Goal: Submit feedback/report problem: Submit feedback/report problem

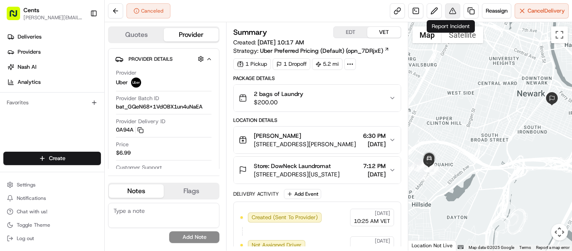
click at [452, 11] on button at bounding box center [452, 10] width 15 height 15
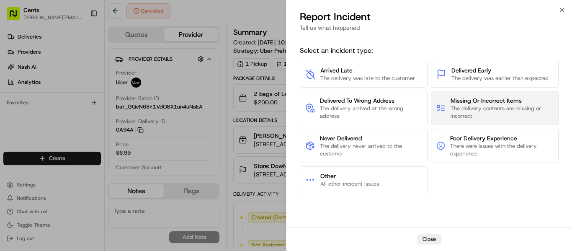
click at [526, 97] on span "Missing Or Incorrect Items" at bounding box center [501, 100] width 103 height 8
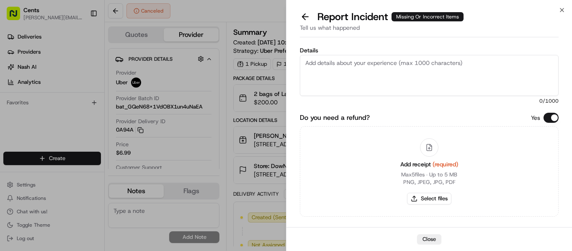
click at [400, 73] on textarea "Details" at bounding box center [429, 75] width 259 height 41
paste textarea "Hello Nash Team, We have a missing laundry case. Despite checking with the laun…"
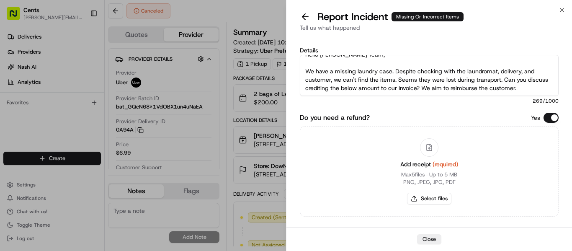
scroll to position [17, 0]
click at [541, 79] on textarea "Hello Nash Team, We have a missing laundry case. Despite checking with the laun…" at bounding box center [429, 75] width 259 height 41
paste textarea "arbara Lewis DS-3394 schedule for a pick up last night. The driver came and got…"
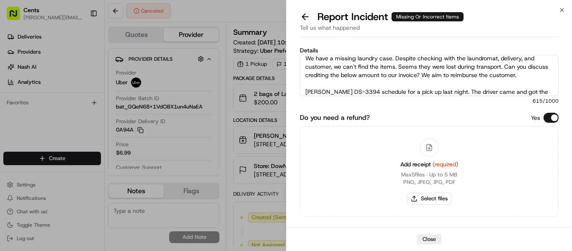
scroll to position [46, 0]
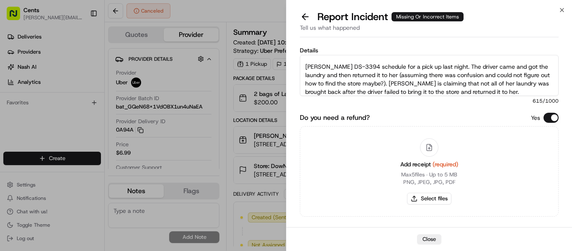
click at [305, 68] on textarea "Hello Nash Team, We have a missing laundry case. Despite checking with the laun…" at bounding box center [429, 75] width 259 height 41
click at [363, 83] on textarea "Hello Nash Team, We have a missing laundry case. Despite checking with the laun…" at bounding box center [429, 75] width 259 height 41
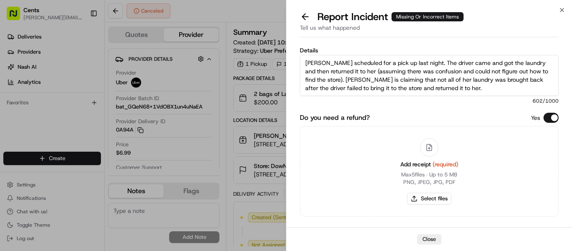
click at [501, 82] on textarea "Hello Nash Team, We have a missing laundry case. Despite checking with the laun…" at bounding box center [429, 75] width 259 height 41
paste textarea "there are not photos attached to the pick up attempt as it failed"
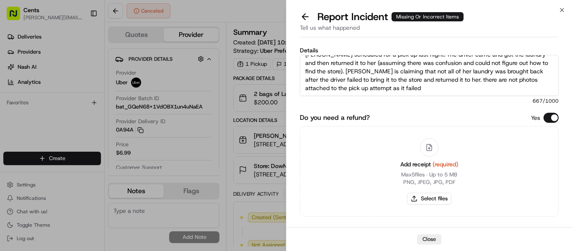
click at [471, 78] on textarea "Hello Nash Team, We have a missing laundry case. Despite checking with the laun…" at bounding box center [429, 75] width 259 height 41
type textarea "Hello [PERSON_NAME] Team, We have a missing laundry case. Despite checking with…"
click at [440, 195] on button "Select files" at bounding box center [429, 199] width 44 height 12
type input "C:\fakepath\Screenshot 2025-08-20 153027.jpg"
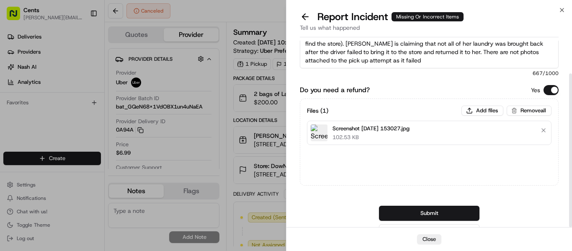
scroll to position [40, 0]
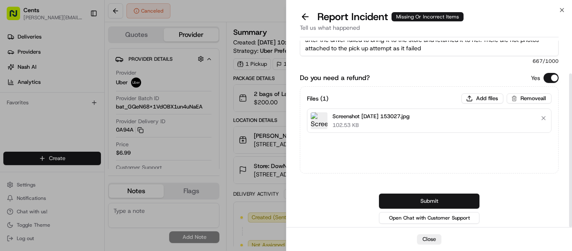
click at [437, 193] on button "Submit" at bounding box center [429, 200] width 100 height 15
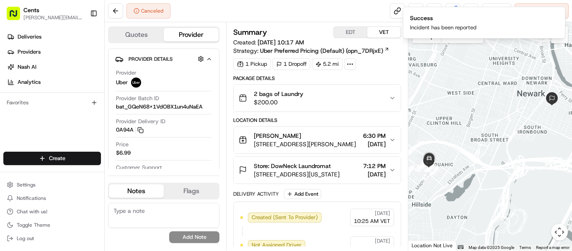
click at [277, 21] on div "Canceled Reassign Cancel Delivery" at bounding box center [338, 11] width 467 height 22
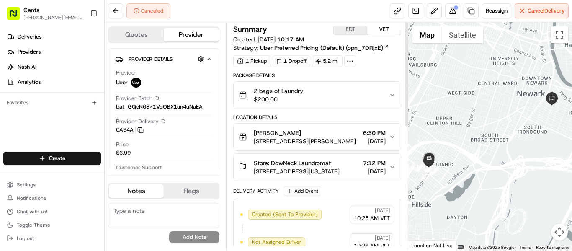
scroll to position [0, 0]
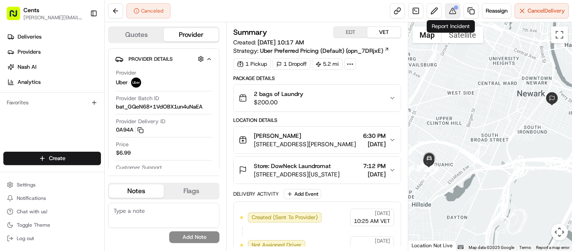
click at [449, 10] on button at bounding box center [452, 10] width 15 height 15
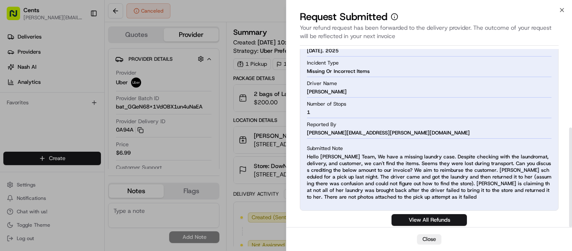
scroll to position [140, 0]
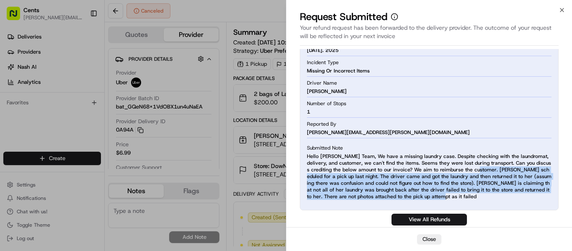
drag, startPoint x: 452, startPoint y: 169, endPoint x: 460, endPoint y: 199, distance: 31.3
click at [460, 199] on span "Hello [PERSON_NAME] Team, We have a missing laundry case. Despite checking with…" at bounding box center [429, 176] width 244 height 47
copy span "[PERSON_NAME] scheduled for a pick up last night. The driver came and got the l…"
